Goal: Task Accomplishment & Management: Manage account settings

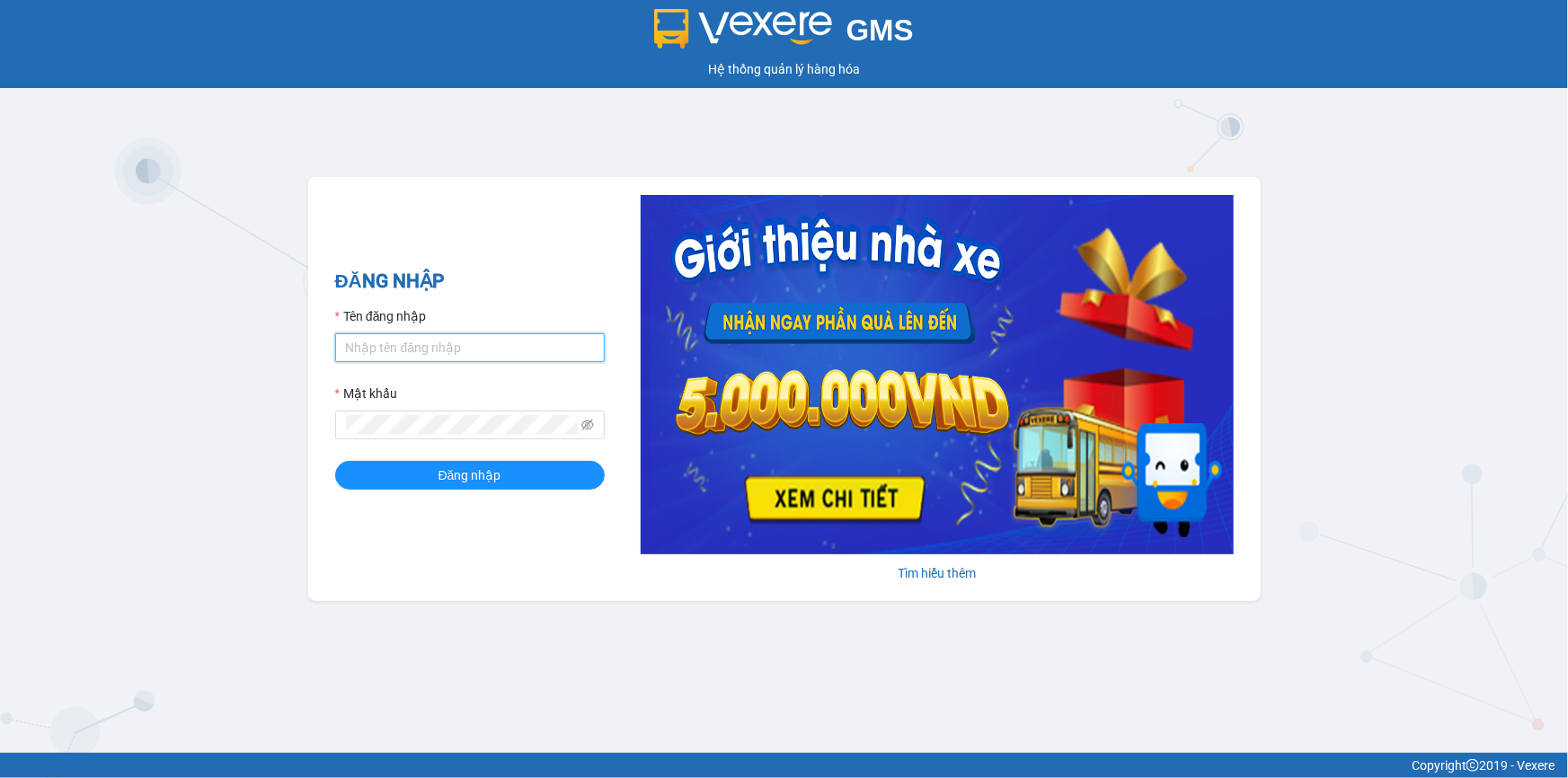
click at [429, 342] on input "Tên đăng nhập" at bounding box center [470, 347] width 270 height 29
type input "namthhhhn.saoviet"
click at [335, 461] on button "Đăng nhập" at bounding box center [470, 475] width 270 height 29
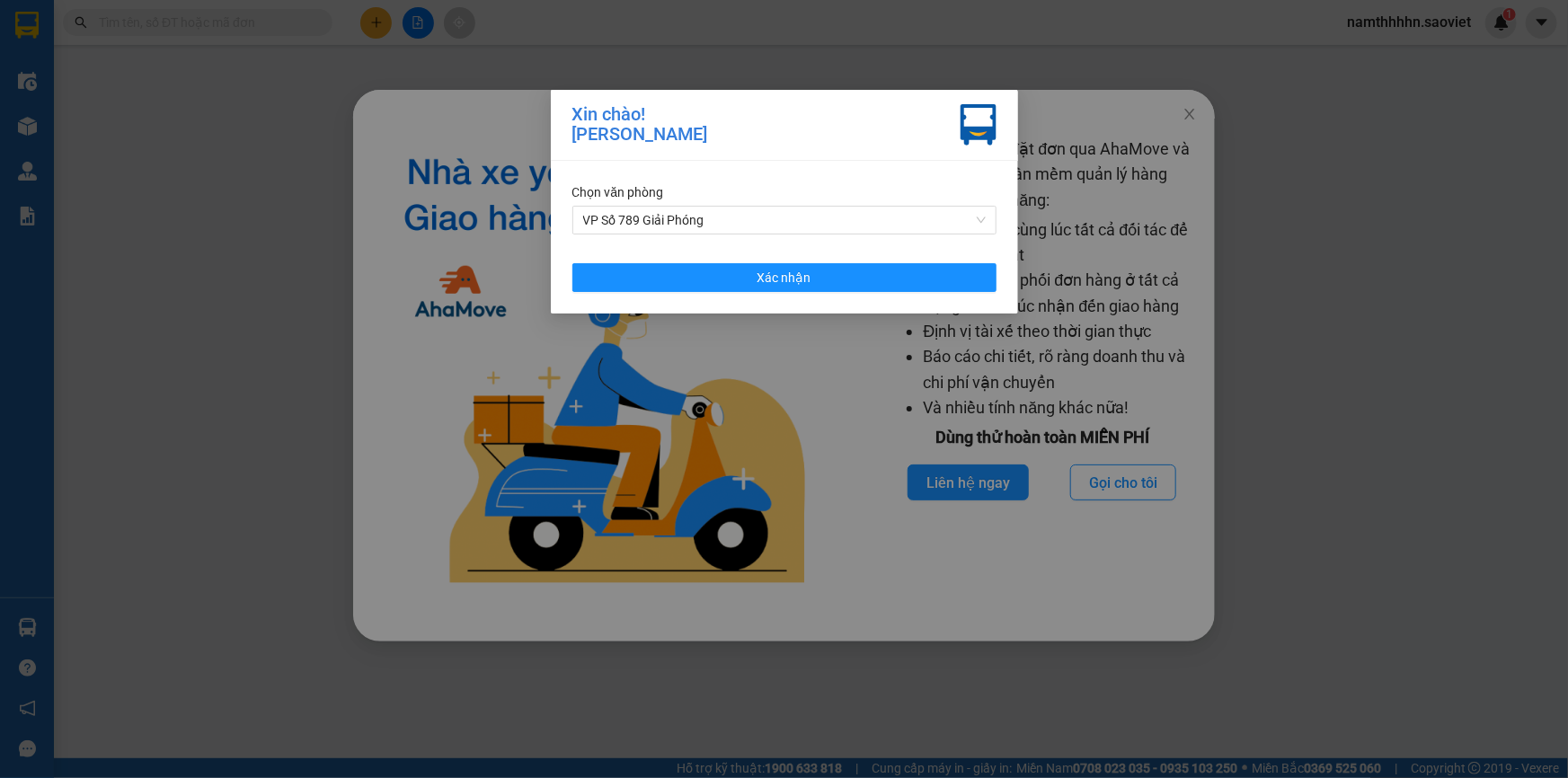
click at [615, 236] on div "Chọn văn phòng VP Số 789 Giải Phóng Xác nhận" at bounding box center [784, 237] width 467 height 153
click at [625, 230] on span "VP Số 789 Giải Phóng" at bounding box center [784, 220] width 403 height 27
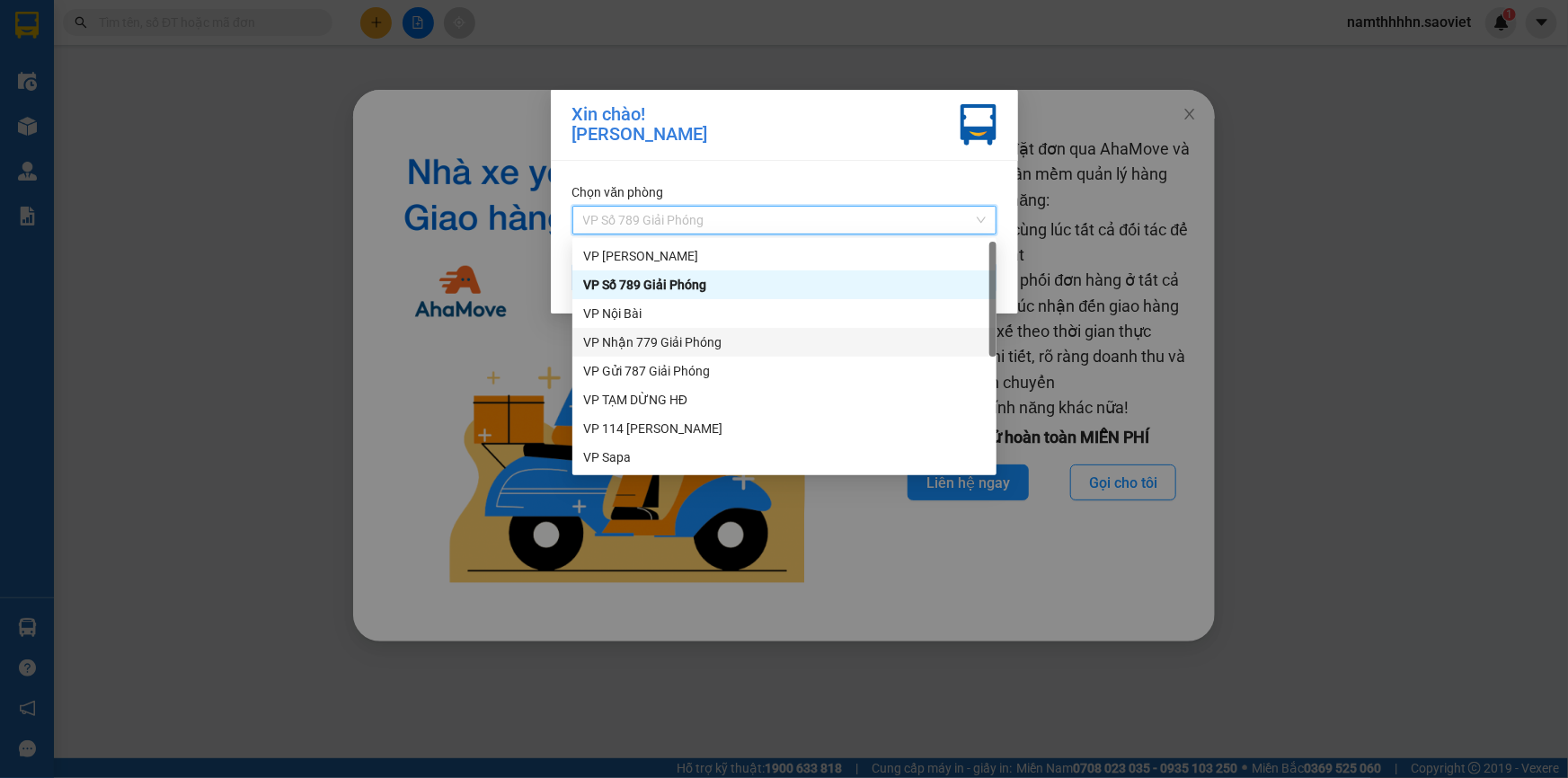
drag, startPoint x: 661, startPoint y: 354, endPoint x: 660, endPoint y: 343, distance: 10.9
click at [660, 343] on div "VP Nhận 779 Giải Phóng" at bounding box center [784, 342] width 424 height 29
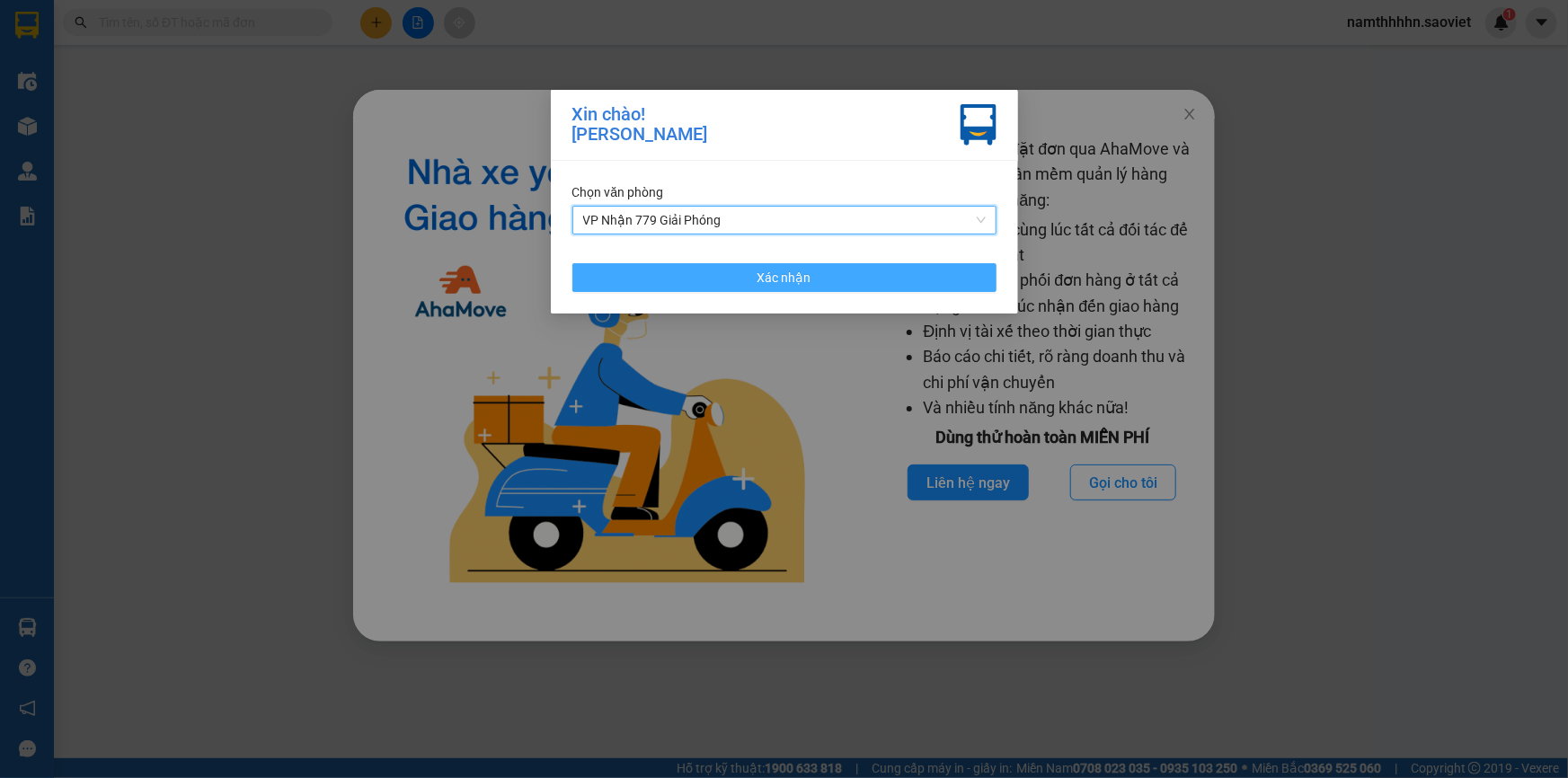
click at [700, 263] on button "Xác nhận" at bounding box center [784, 277] width 424 height 29
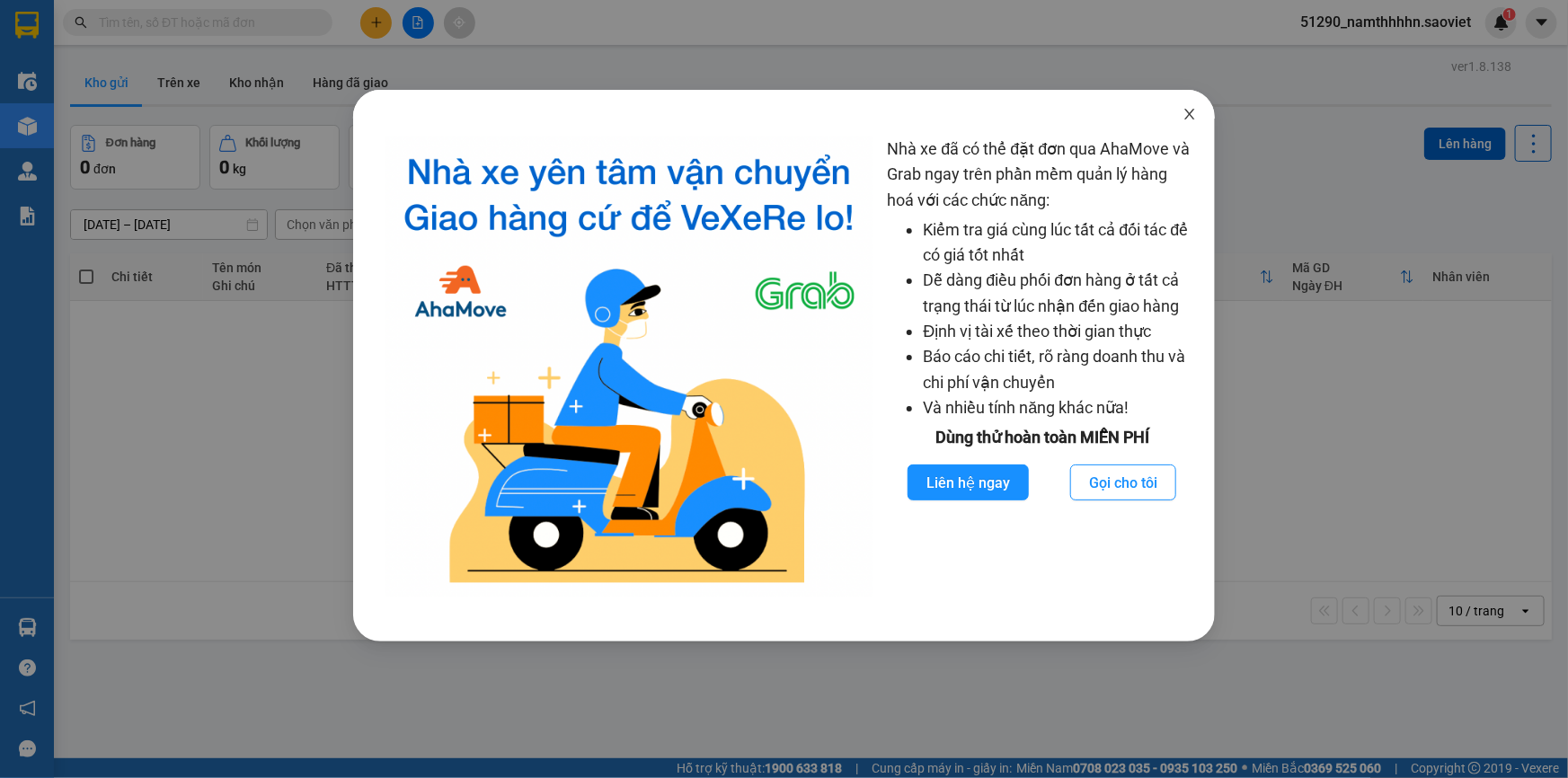
click at [1196, 90] on span "Close" at bounding box center [1190, 115] width 50 height 50
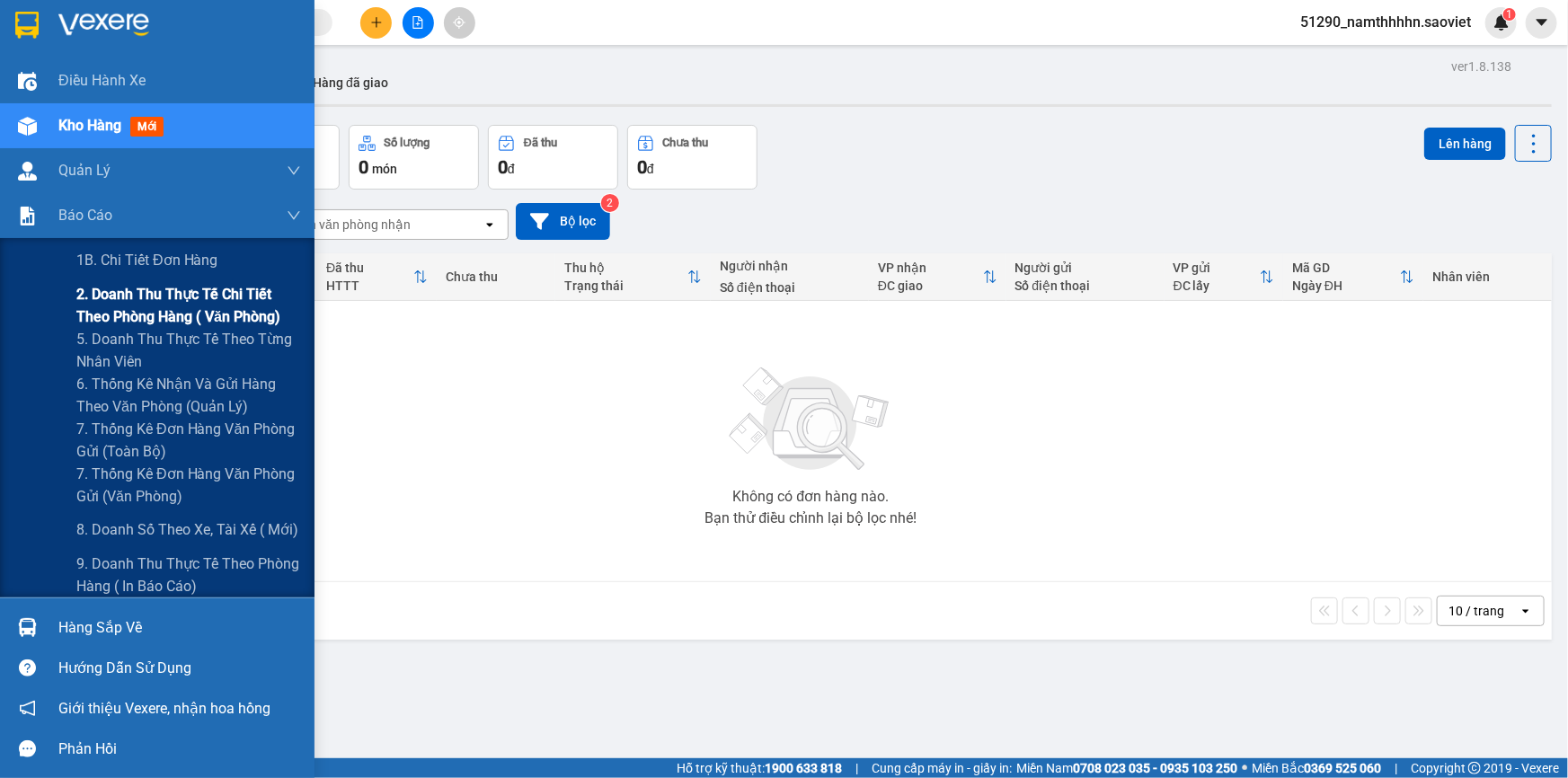
click at [134, 307] on span "2. Doanh thu thực tế chi tiết theo phòng hàng ( văn phòng)" at bounding box center [188, 305] width 225 height 45
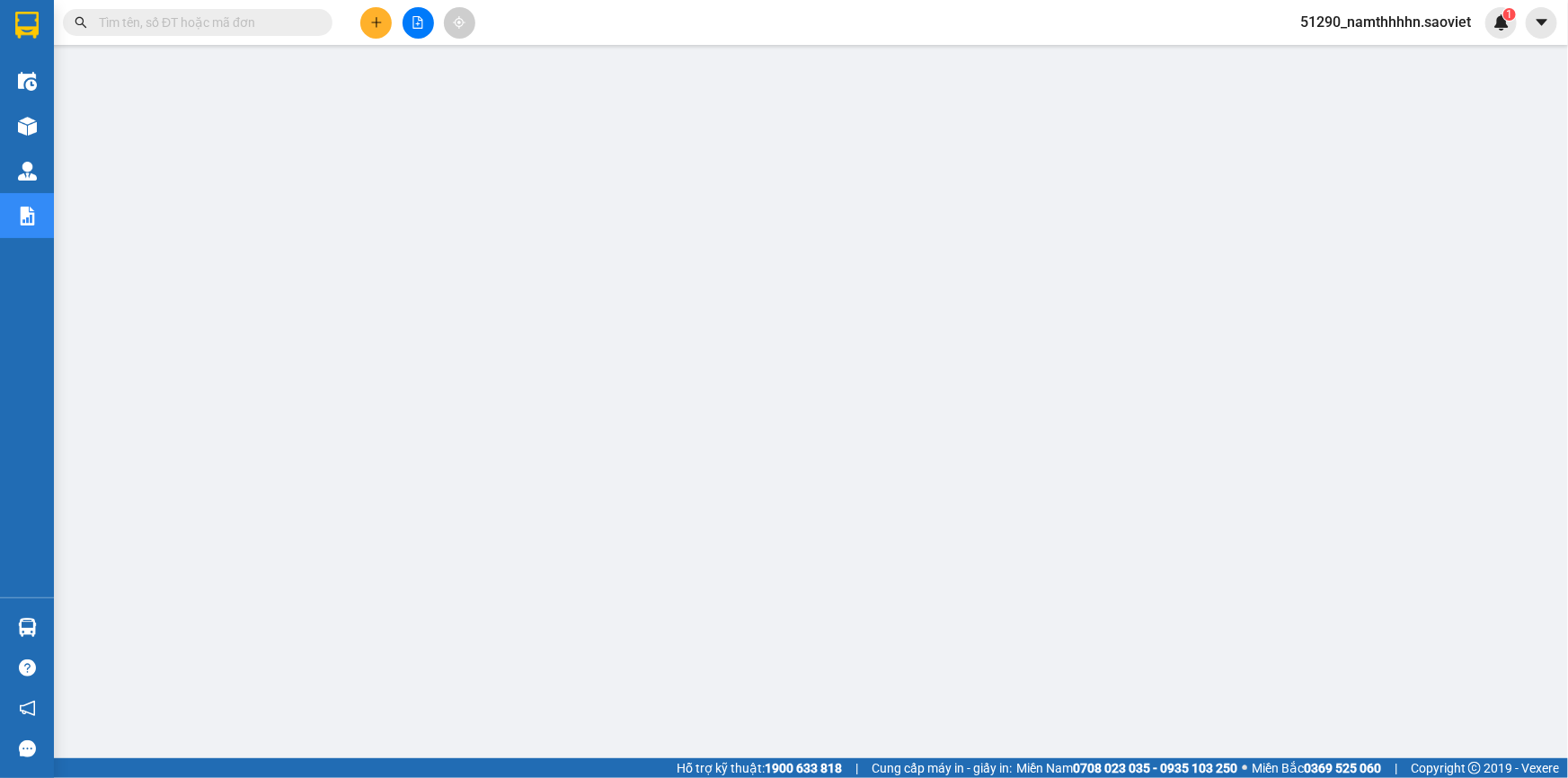
click at [1353, 30] on span "51290_namthhhhn.saoviet" at bounding box center [1386, 22] width 200 height 22
click at [1370, 51] on span "Đăng xuất" at bounding box center [1395, 56] width 161 height 20
